Goal: Information Seeking & Learning: Find specific fact

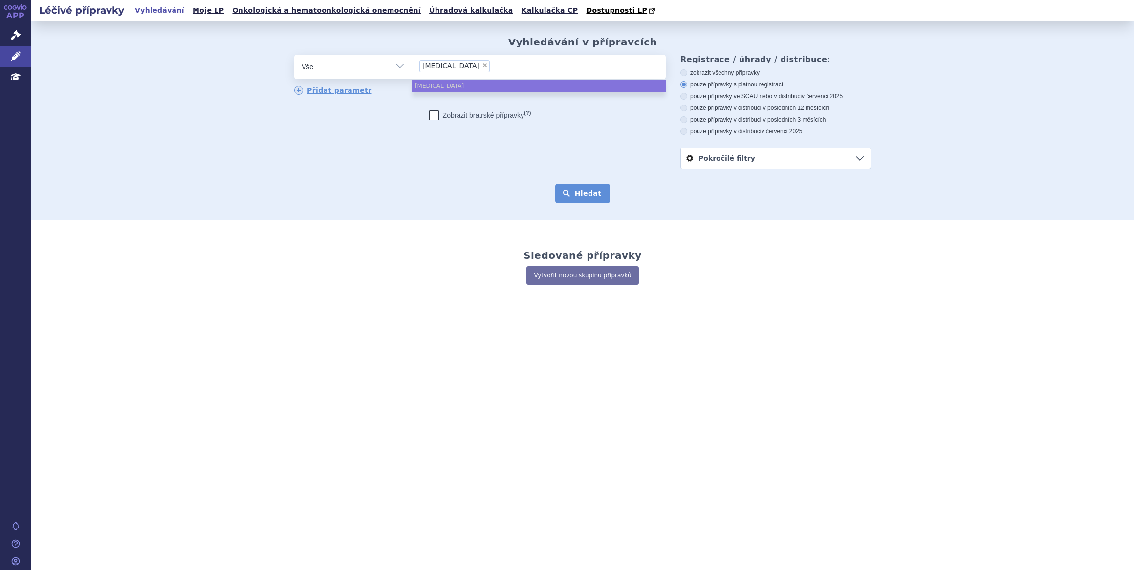
click at [586, 190] on button "Hledat" at bounding box center [582, 194] width 55 height 20
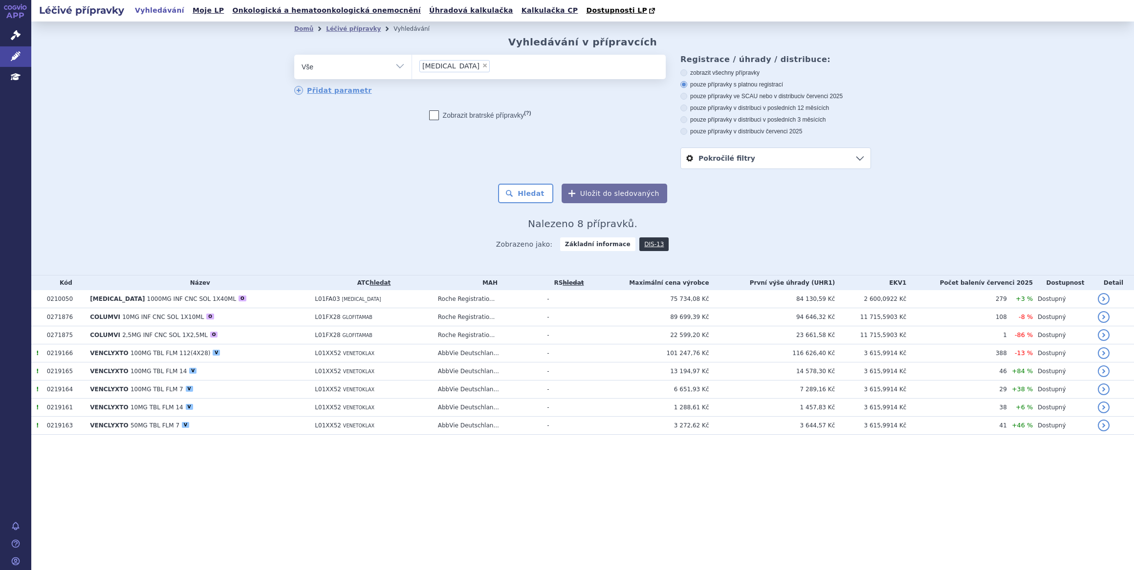
click at [482, 67] on span "×" at bounding box center [485, 66] width 6 height 6
click at [412, 67] on select "obinutuzumab" at bounding box center [411, 66] width 0 height 24
select select
type input "ch"
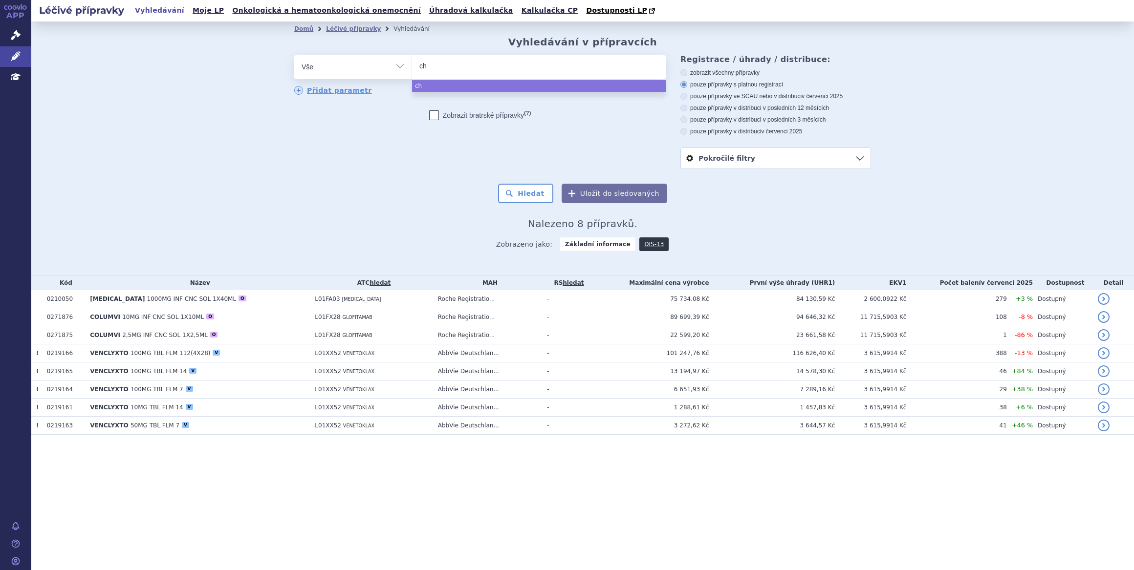
type input "chl"
type input "chlo"
type input "chlor"
type input "chloram"
type input "chloramb"
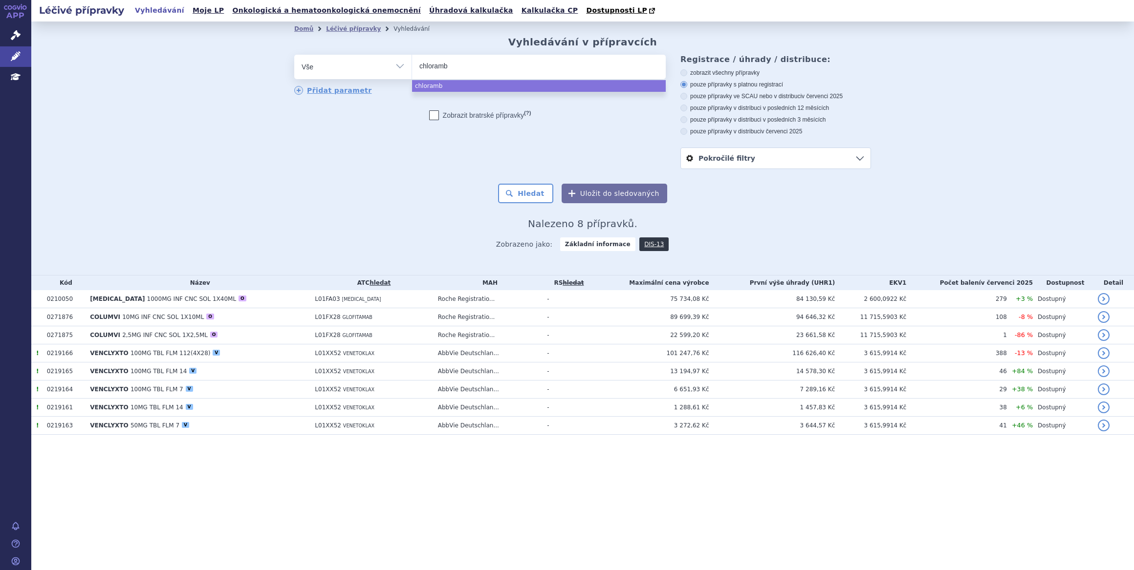
type input "chlorambu"
type input "chlorambuci"
type input "chlorambucil"
select select "chlorambucil"
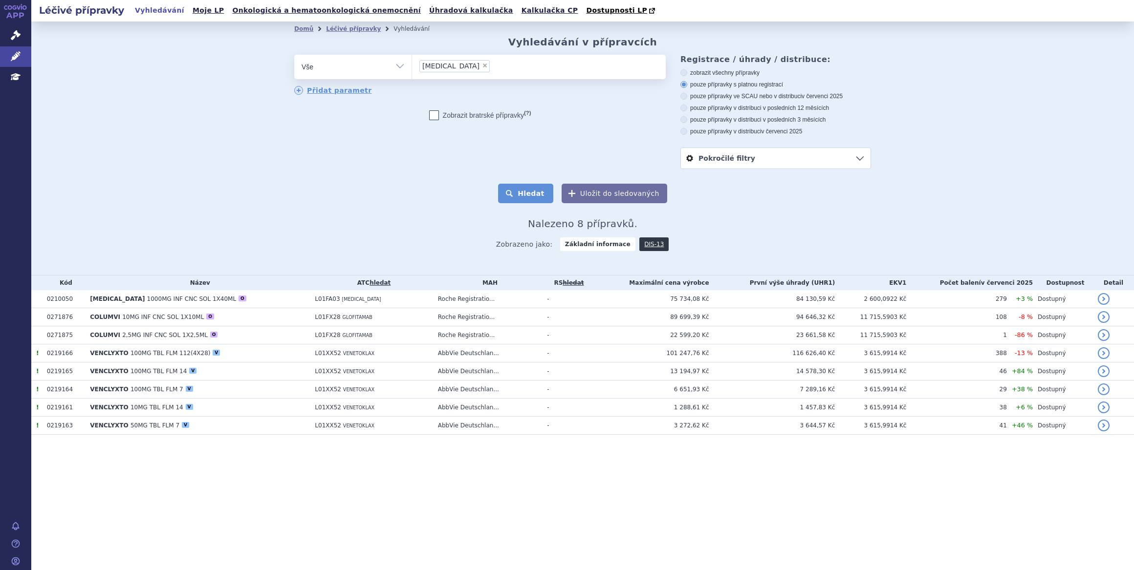
click at [543, 195] on button "Hledat" at bounding box center [525, 194] width 55 height 20
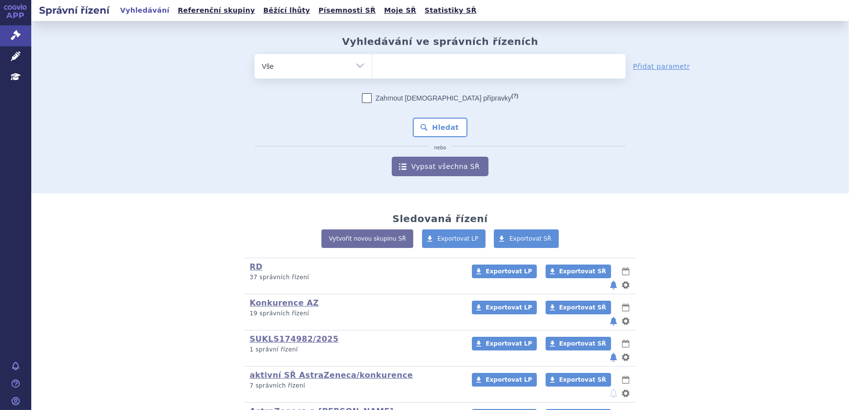
click at [396, 74] on ul at bounding box center [499, 64] width 254 height 21
click at [372, 74] on select at bounding box center [372, 66] width 0 height 24
type input "ja"
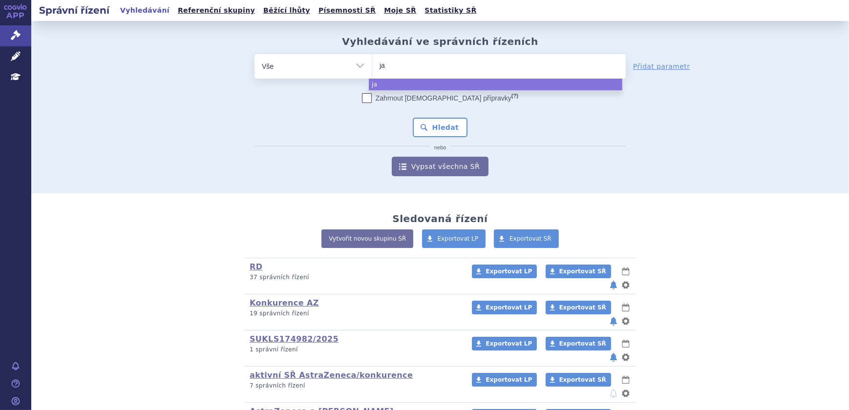
type input "jar"
type input "jardia"
type input "jardianc"
type input "jardiance"
select select "jardiance"
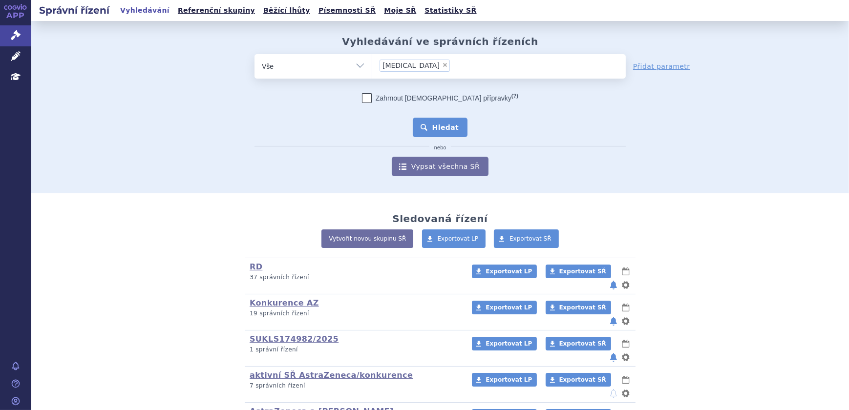
click at [433, 120] on button "Hledat" at bounding box center [440, 128] width 55 height 20
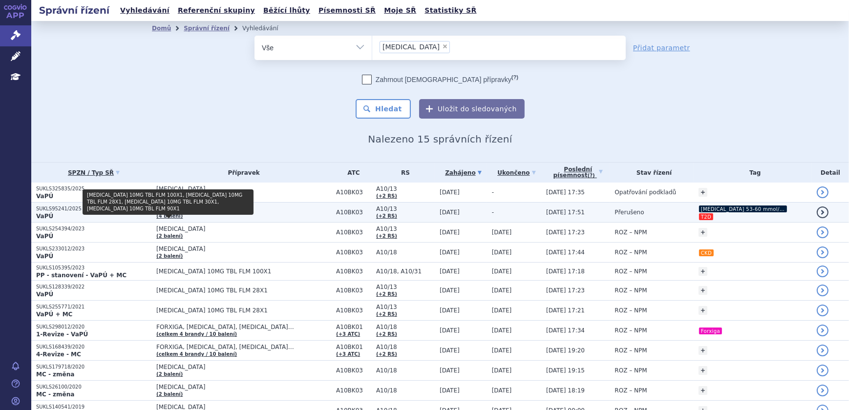
click at [168, 214] on link "(4 balení)" at bounding box center [169, 216] width 26 height 5
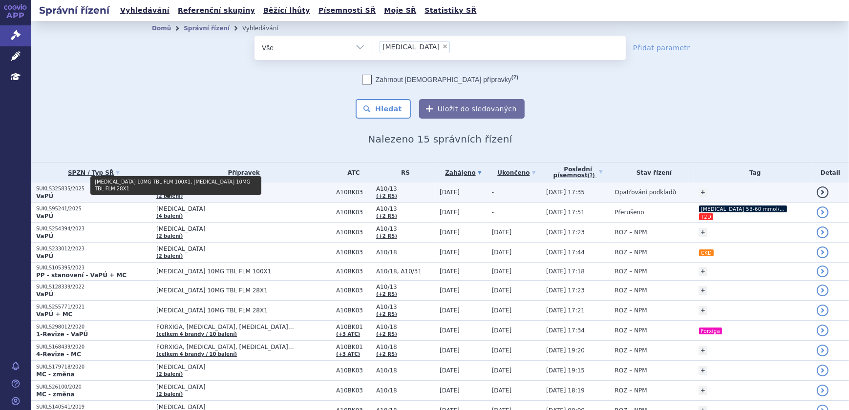
click at [171, 196] on link "(2 balení)" at bounding box center [169, 195] width 26 height 5
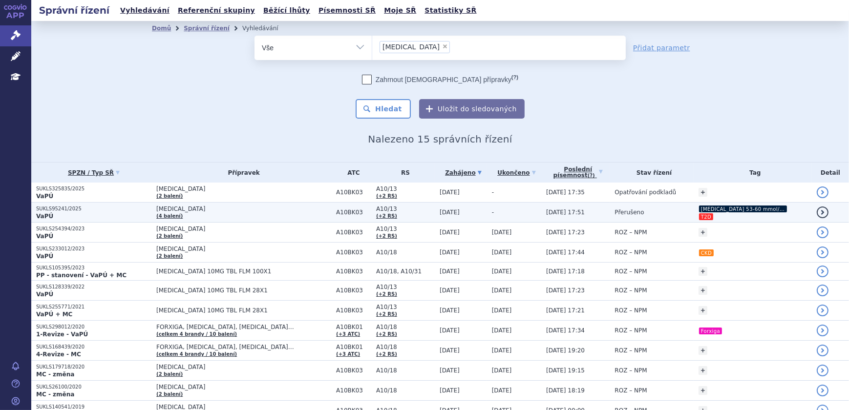
click at [175, 214] on link "(4 balení)" at bounding box center [169, 216] width 26 height 5
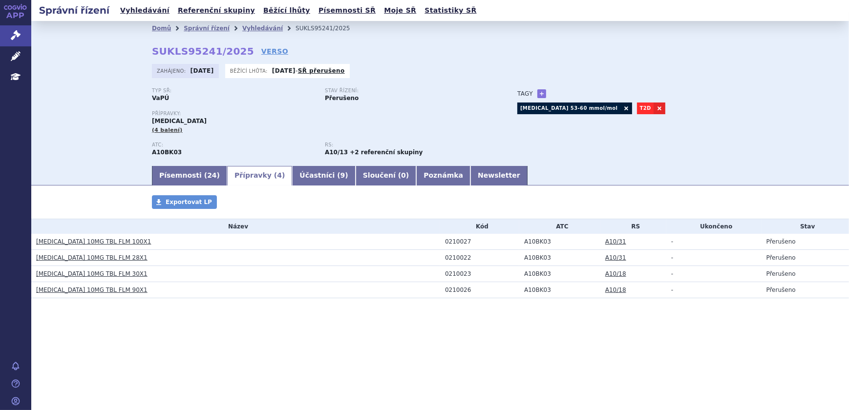
click at [127, 158] on div "Domů Správní řízení Vyhledávání SUKLS95241/2025 SUKLS95241/2025 VERSO [GEOGRAPH…" at bounding box center [440, 93] width 818 height 144
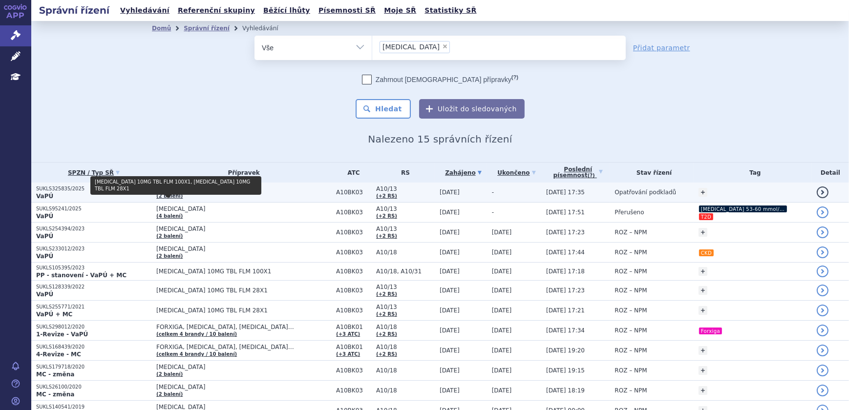
click at [172, 195] on link "(2 balení)" at bounding box center [169, 195] width 26 height 5
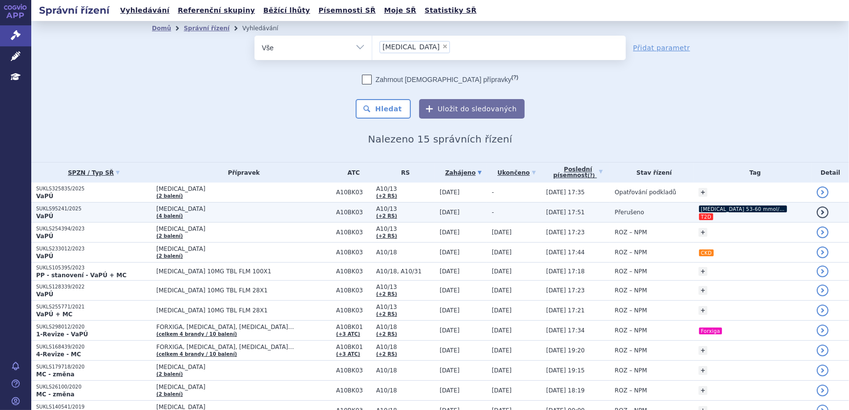
click at [172, 214] on link "(4 balení)" at bounding box center [169, 216] width 26 height 5
click at [591, 215] on td "[DATE] 17:51" at bounding box center [575, 213] width 68 height 20
